Goal: Communication & Community: Ask a question

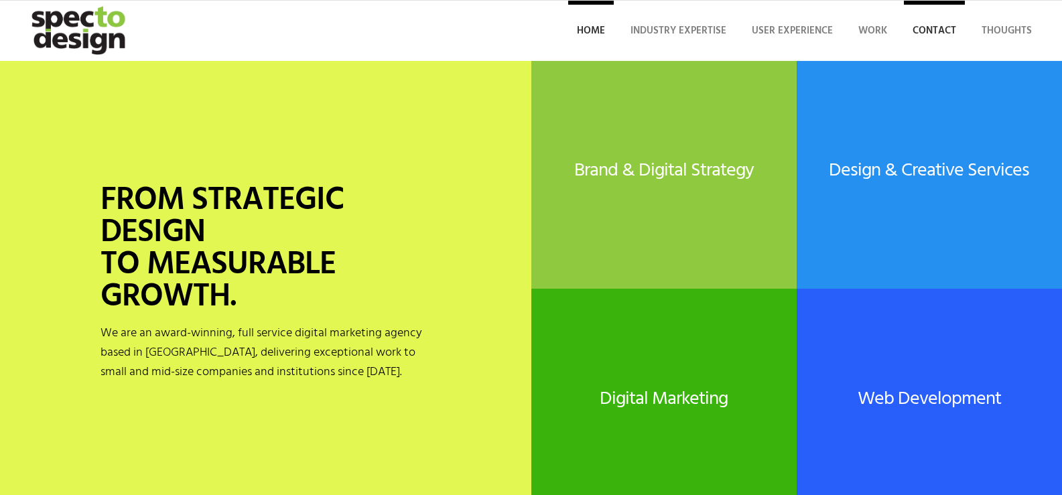
click at [937, 32] on span "Contact" at bounding box center [934, 31] width 44 height 16
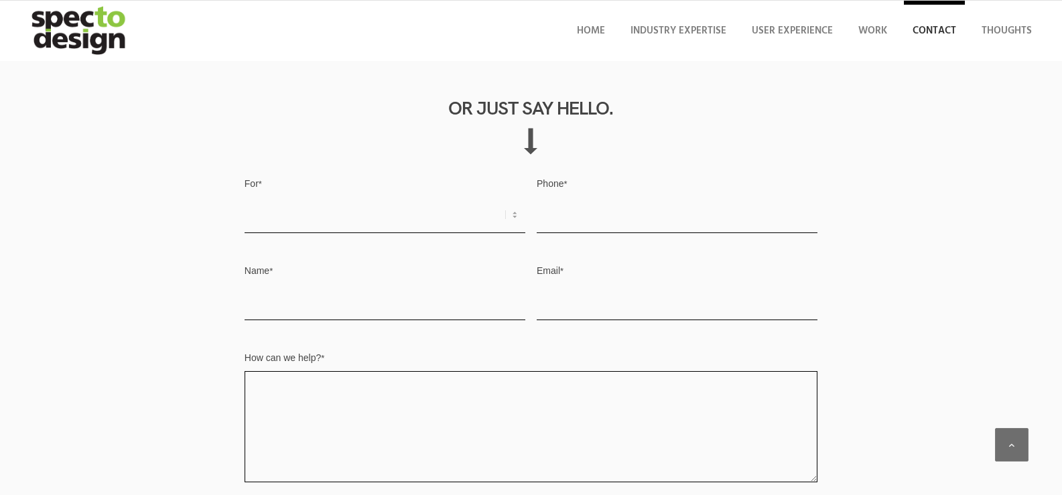
scroll to position [737, 0]
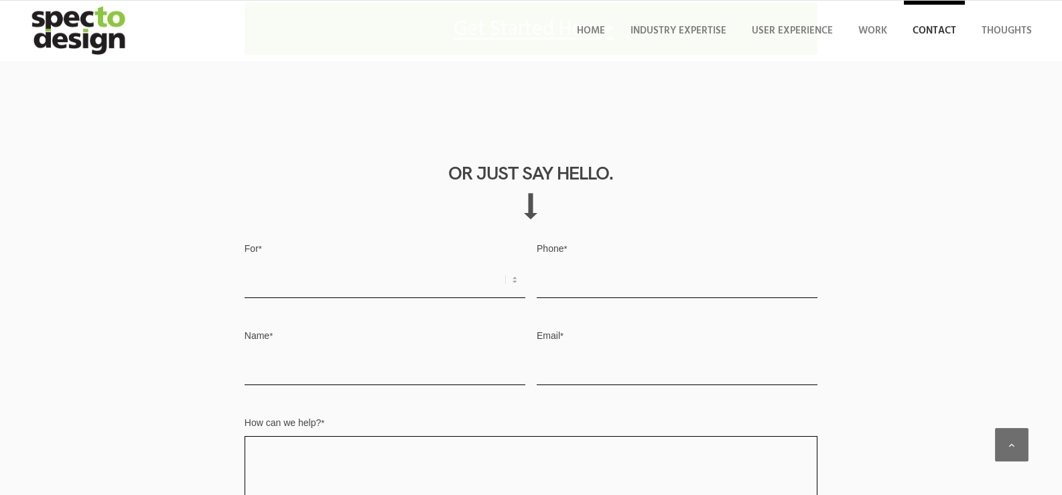
click at [369, 268] on select "Request for Quote Business Opportunity Other" at bounding box center [385, 280] width 281 height 36
click at [380, 291] on select "Request for Quote Business Opportunity Other" at bounding box center [385, 280] width 281 height 36
click at [325, 277] on select "Request for Quote Business Opportunity Other" at bounding box center [385, 280] width 281 height 36
select select "Other"
click at [245, 263] on select "Request for Quote Business Opportunity Other" at bounding box center [385, 280] width 281 height 36
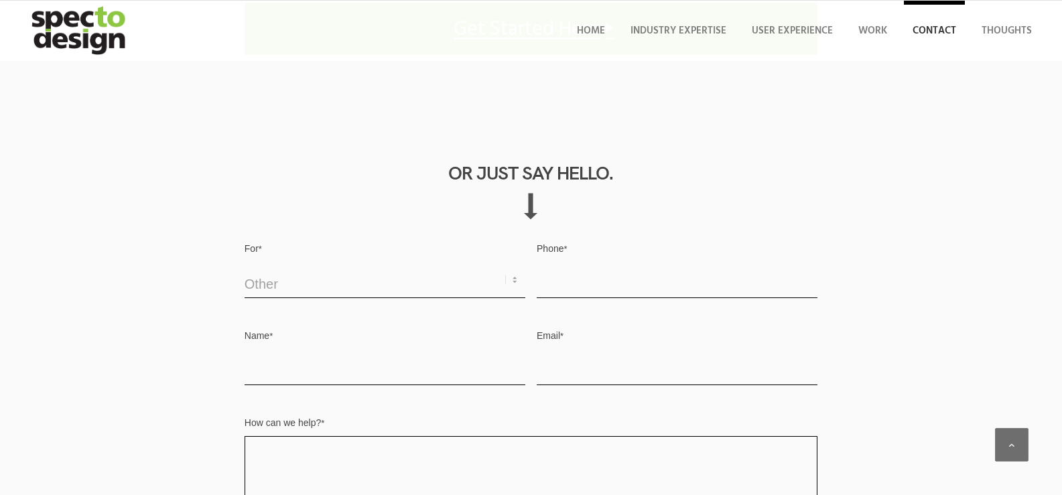
click at [589, 260] on label "Phone *" at bounding box center [677, 250] width 281 height 24
click at [589, 262] on input "Phone *" at bounding box center [677, 280] width 281 height 36
click at [595, 277] on input "Phone *" at bounding box center [677, 280] width 281 height 36
type input "3477633111"
type input "Aaron Marty"
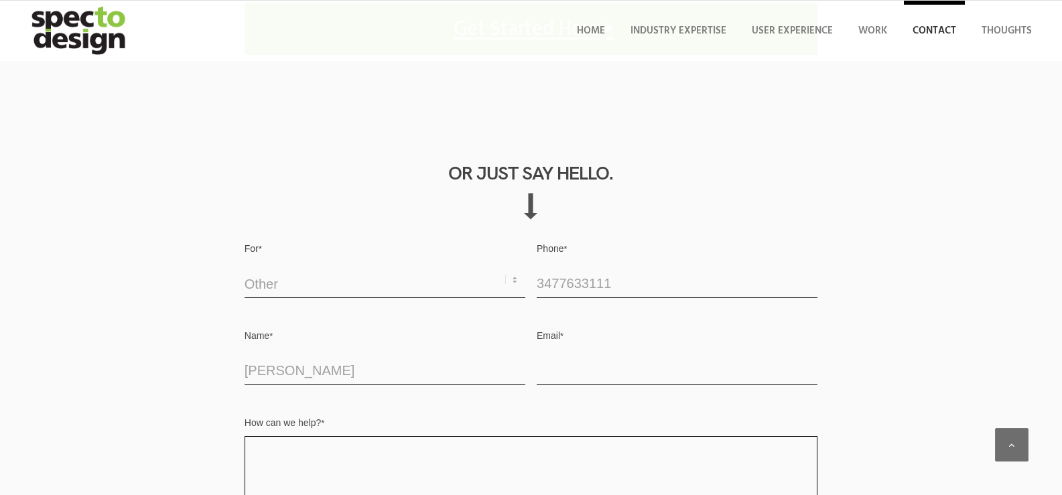
type input "aaron@aaronmarty.com"
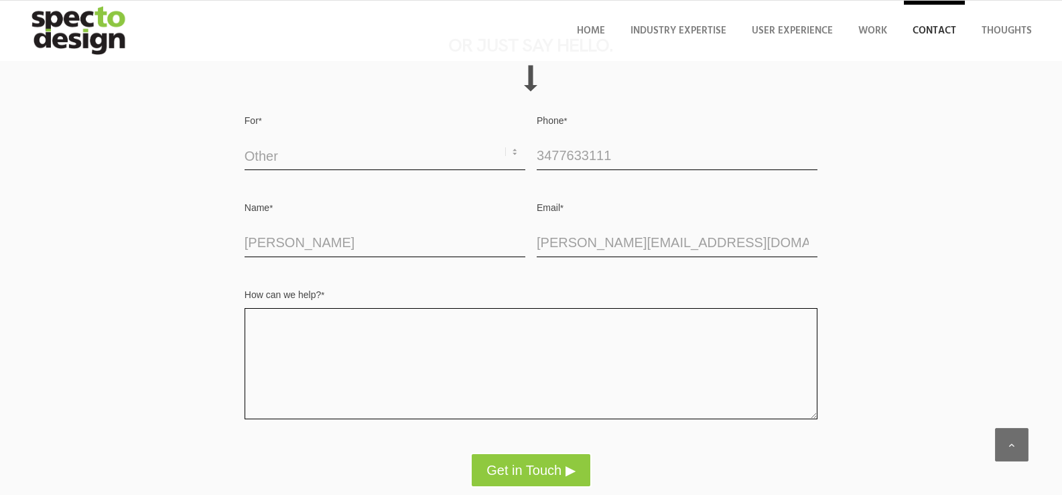
scroll to position [871, 0]
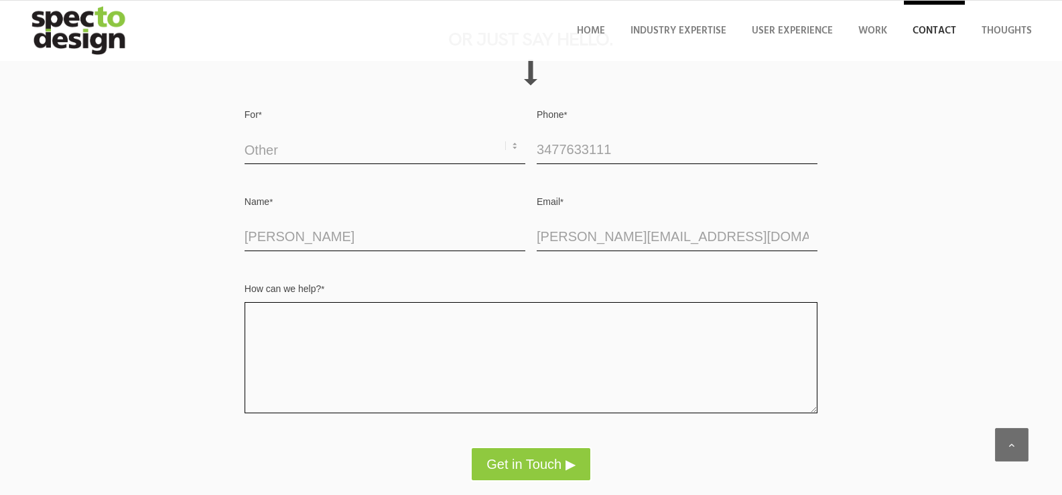
click at [321, 338] on textarea "How can we help? *" at bounding box center [531, 357] width 573 height 111
paste textarea "Hi, I’m Aaron Marty, a Web Developer with over 10 years of experience, speciali…"
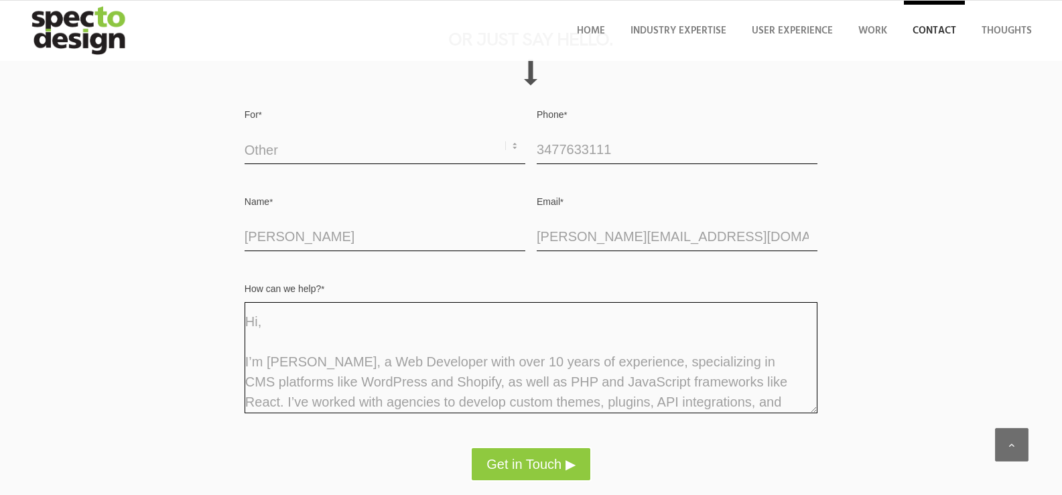
scroll to position [241, 0]
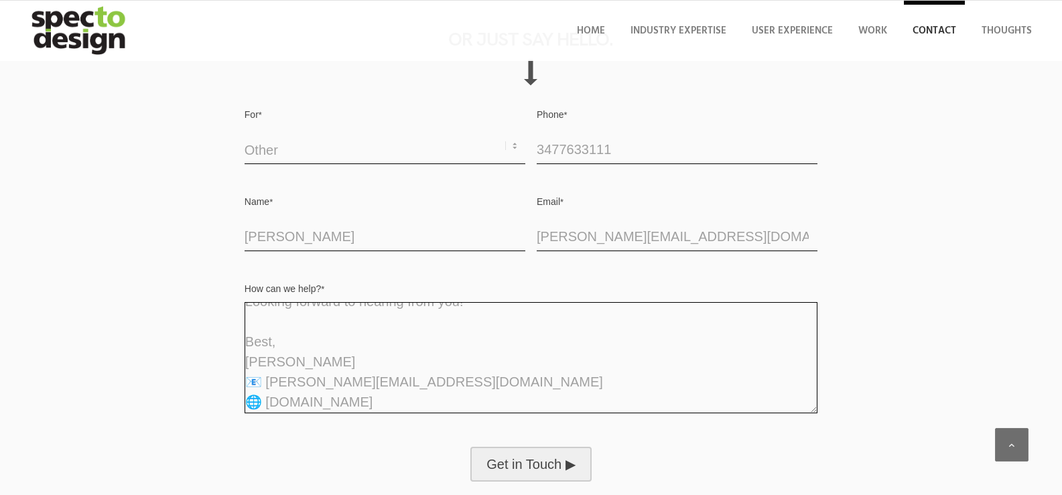
type textarea "Hi, I’m Aaron Marty, a Web Developer with over 10 years of experience, speciali…"
click at [538, 471] on button "Get in Touch ▶" at bounding box center [530, 464] width 121 height 35
